Goal: Check status: Check status

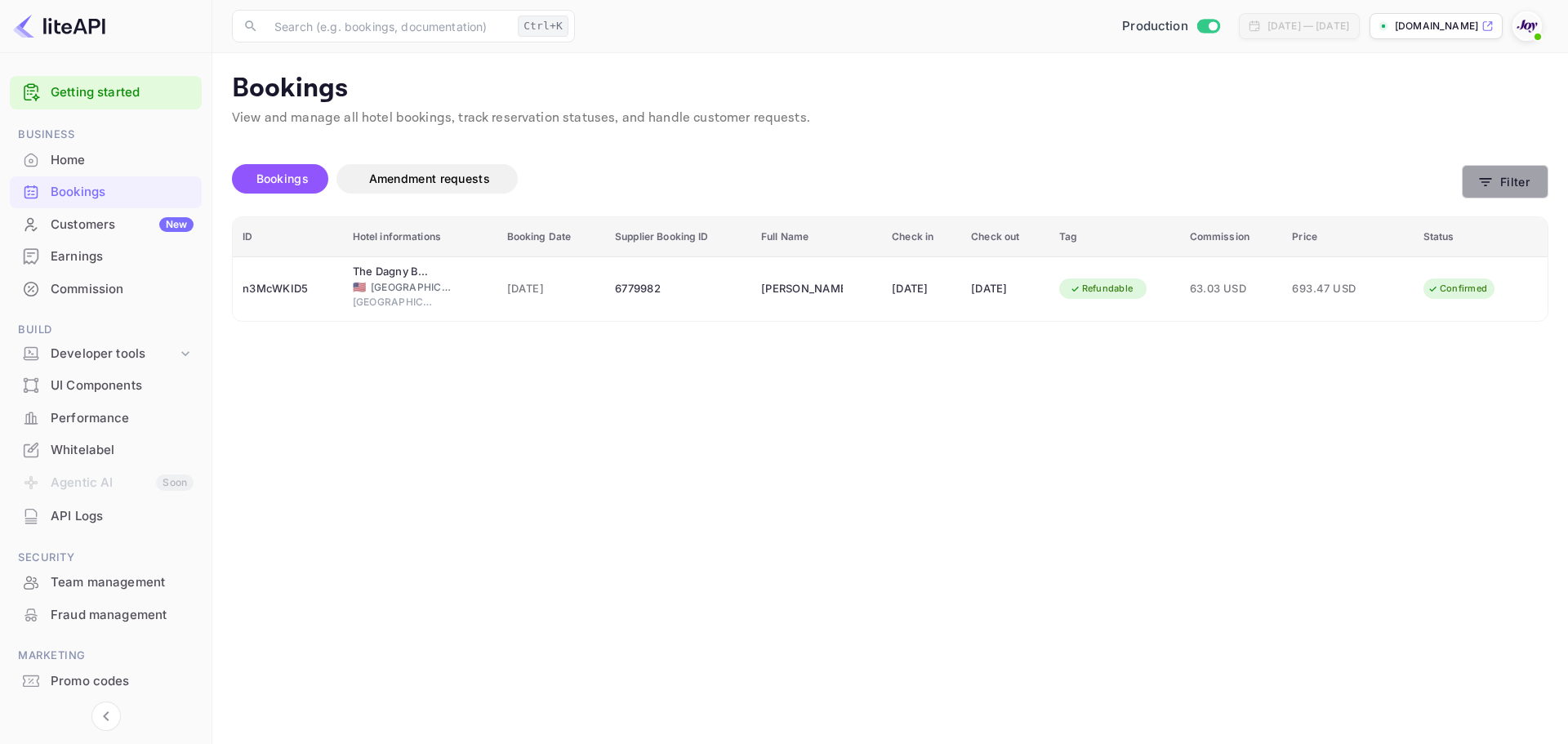
click at [1497, 194] on button "Filter" at bounding box center [1504, 182] width 87 height 34
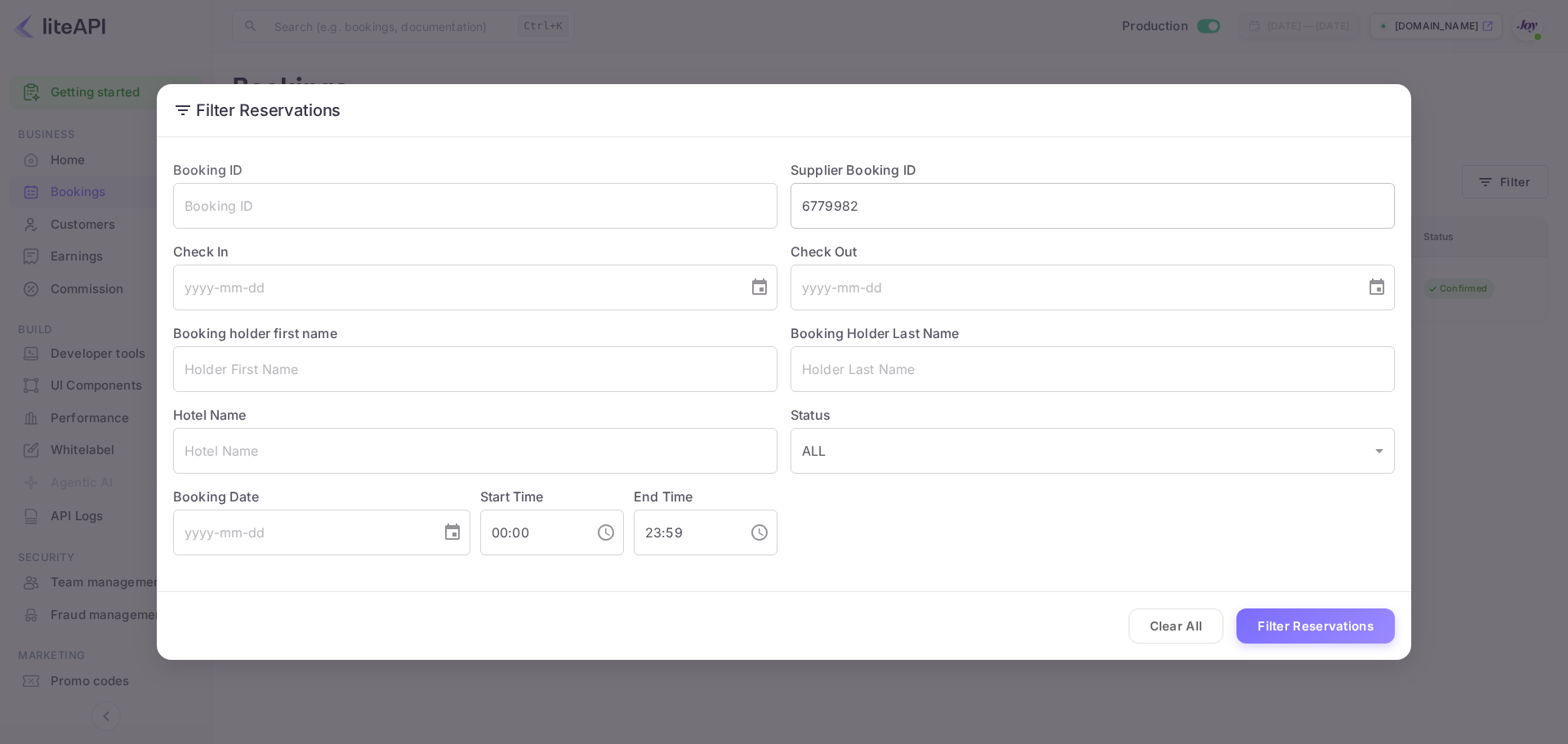
click at [836, 205] on input "6779982" at bounding box center [1091, 206] width 604 height 46
paste input "7636366"
type input "7636366"
click at [1323, 624] on button "Filter Reservations" at bounding box center [1314, 625] width 158 height 35
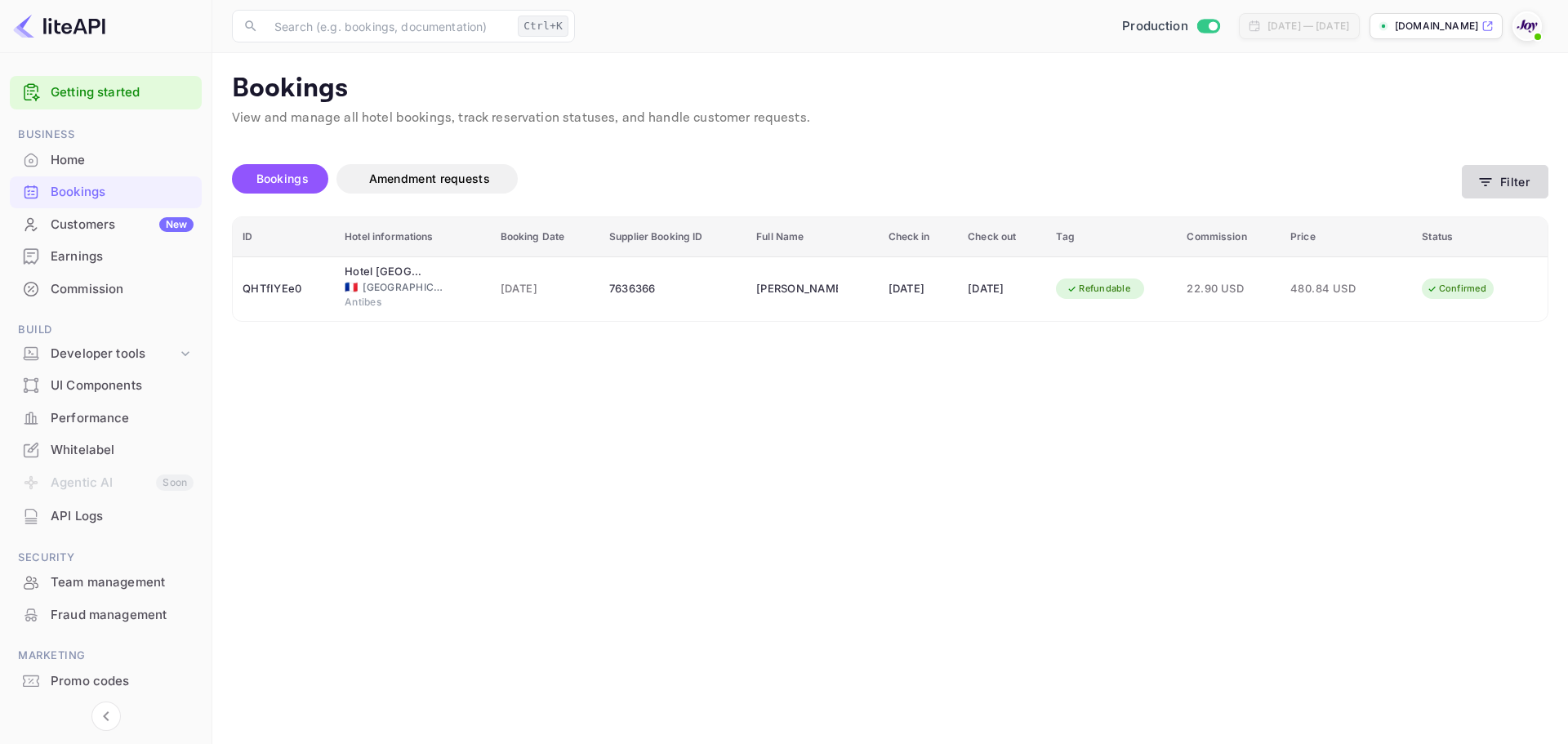
click at [1474, 195] on button "Filter" at bounding box center [1504, 182] width 87 height 34
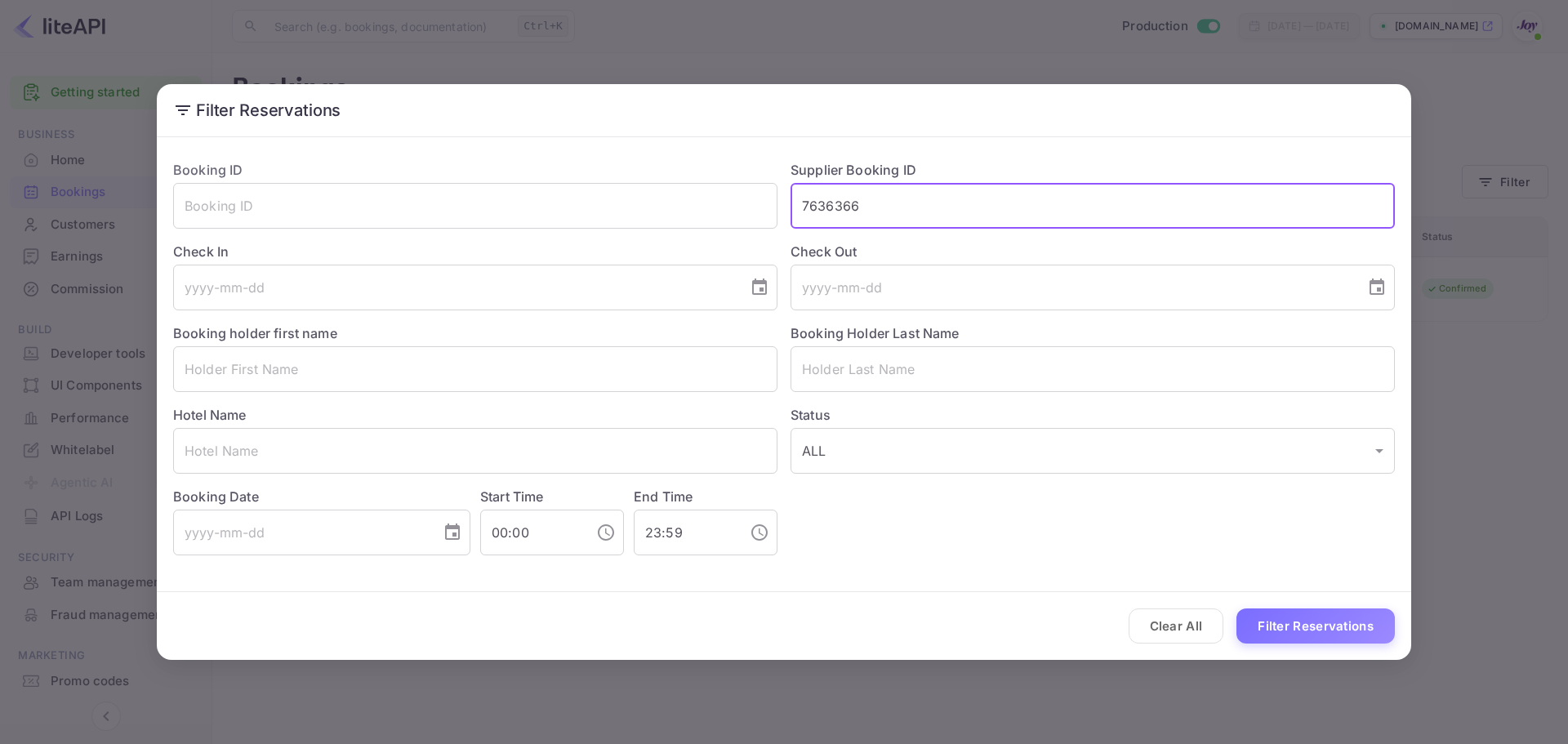
click at [834, 205] on input "7636366" at bounding box center [1091, 206] width 604 height 46
paste input "9056612"
type input "9056612"
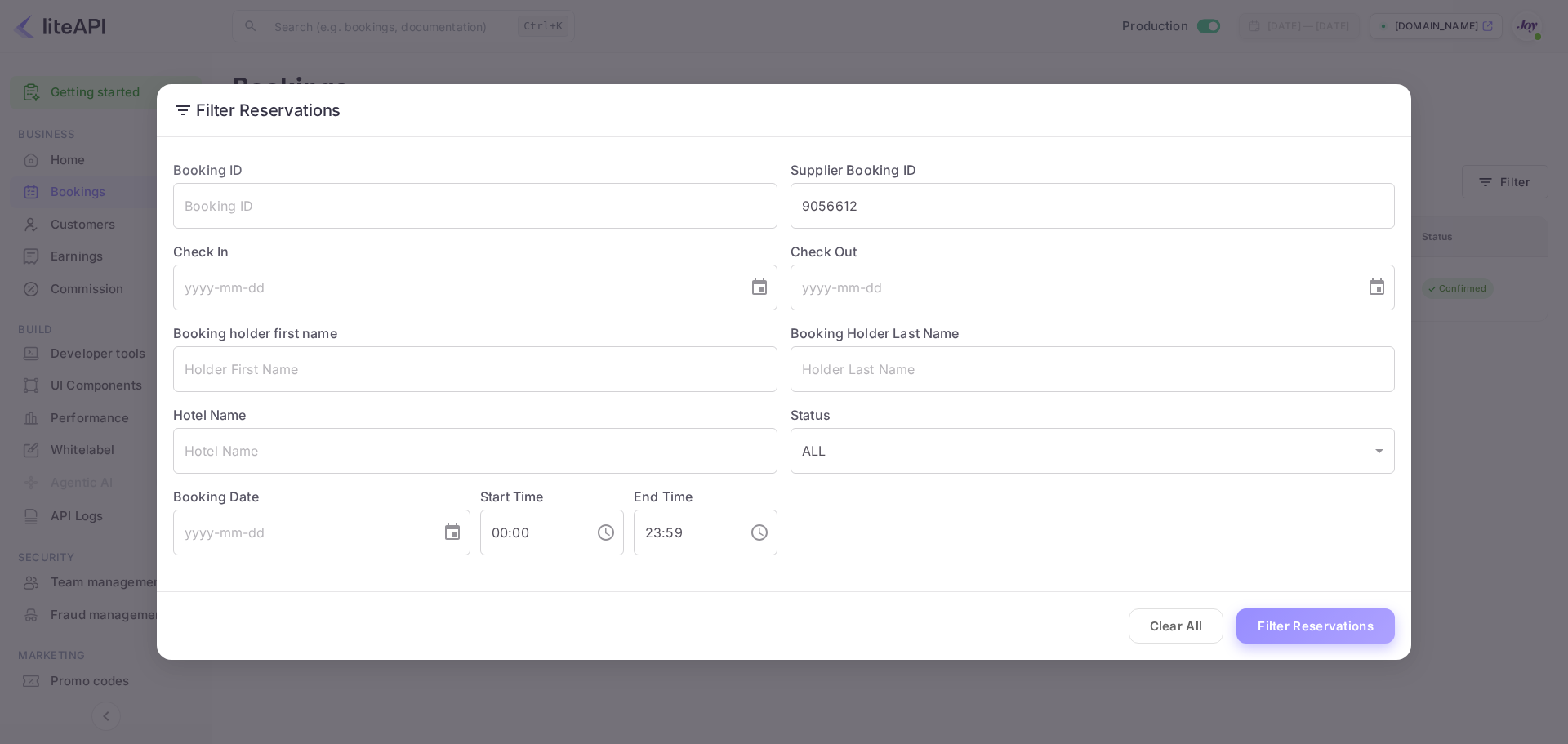
click at [1315, 631] on button "Filter Reservations" at bounding box center [1314, 625] width 158 height 35
